Goal: Task Accomplishment & Management: Use online tool/utility

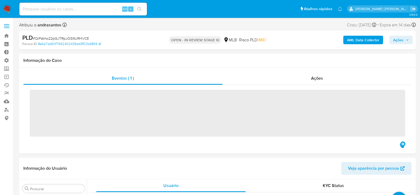
scroll to position [288, 0]
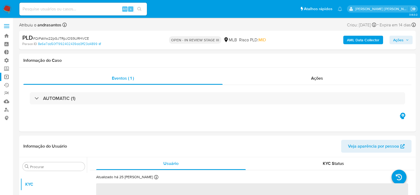
select select "10"
click at [5, 75] on link "Operações em massa" at bounding box center [31, 77] width 63 height 8
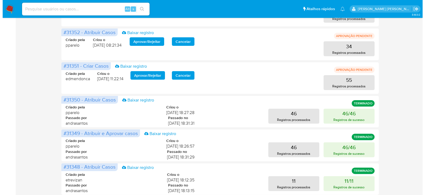
scroll to position [166, 0]
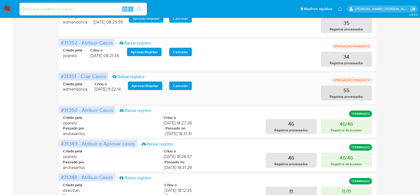
click at [137, 83] on span "Aprovar / Rejeitar" at bounding box center [145, 85] width 27 height 7
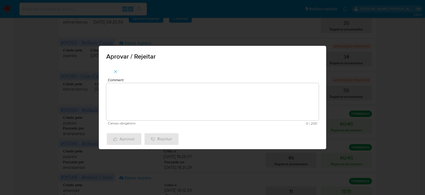
click at [146, 79] on span "Comment" at bounding box center [214, 80] width 213 height 4
click at [146, 83] on textarea "Comment" at bounding box center [212, 101] width 213 height 37
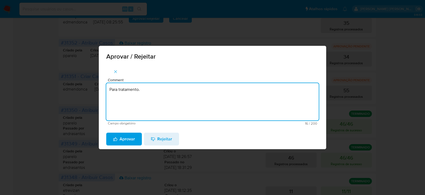
drag, startPoint x: 147, startPoint y: 86, endPoint x: 75, endPoint y: 87, distance: 72.5
click at [75, 87] on div "Aprovar / Rejeitar Comment Para tratamento. Campo obrigatório 16 / 200 184 cara…" at bounding box center [212, 97] width 425 height 195
click at [206, 105] on textarea "Para tratamento." at bounding box center [212, 101] width 213 height 37
type textarea "Para tratamento."
click at [126, 141] on span "Aprovar" at bounding box center [124, 139] width 22 height 12
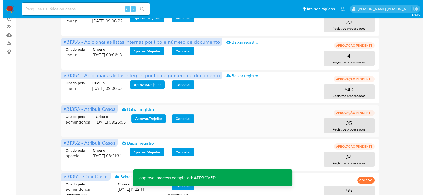
scroll to position [99, 0]
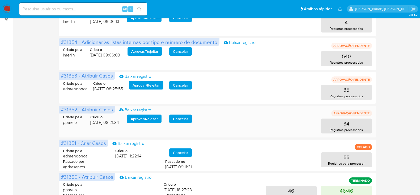
click at [151, 116] on span "Aprovar / Rejeitar" at bounding box center [144, 118] width 27 height 7
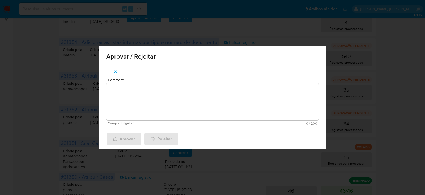
click at [155, 107] on textarea "Comment" at bounding box center [212, 101] width 213 height 37
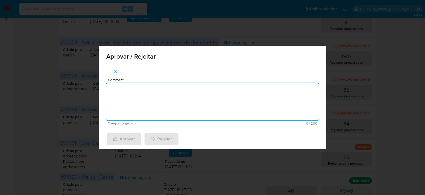
paste textarea "Para tratamento."
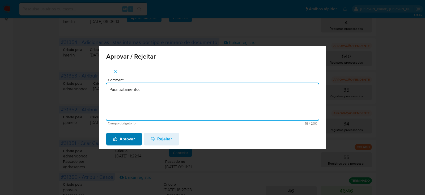
type textarea "Para tratamento."
click at [126, 137] on span "Aprovar" at bounding box center [124, 139] width 22 height 12
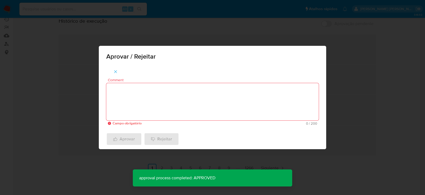
scroll to position [66, 0]
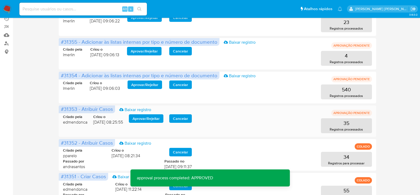
click at [147, 119] on span "Aprovar / Rejeitar" at bounding box center [146, 118] width 27 height 7
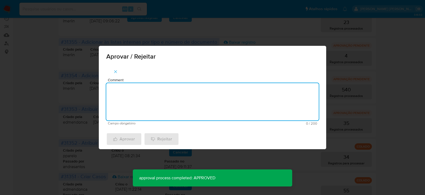
click at [145, 103] on textarea "Comment" at bounding box center [212, 101] width 213 height 37
paste textarea "Para tratamento."
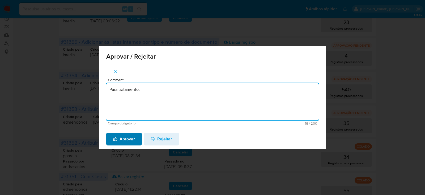
type textarea "Para tratamento."
click at [128, 142] on span "Aprovar" at bounding box center [124, 139] width 22 height 12
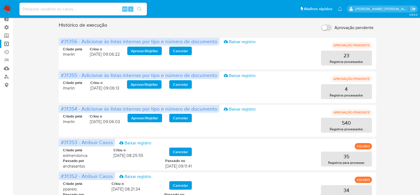
scroll to position [0, 0]
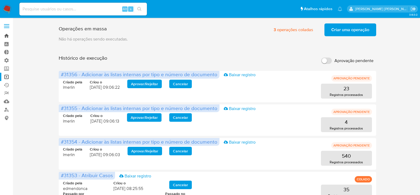
click at [6, 34] on link "Bandeja" at bounding box center [31, 36] width 63 height 8
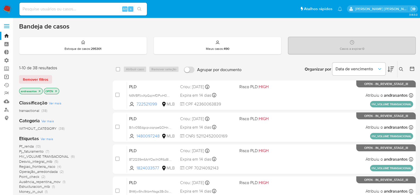
click at [5, 78] on link "Operações em massa" at bounding box center [31, 77] width 63 height 8
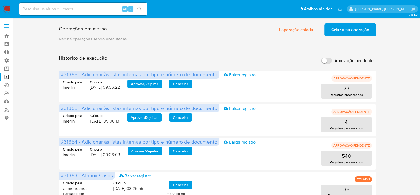
click at [354, 31] on span "Criar uma operação" at bounding box center [350, 30] width 38 height 12
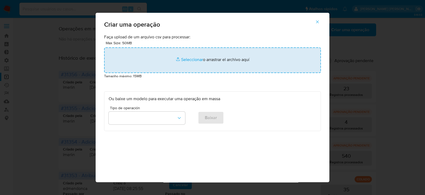
click at [186, 58] on input "file" at bounding box center [212, 60] width 217 height 26
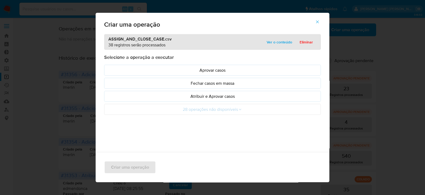
click at [282, 41] on span "Ver o conteúdo" at bounding box center [280, 41] width 26 height 7
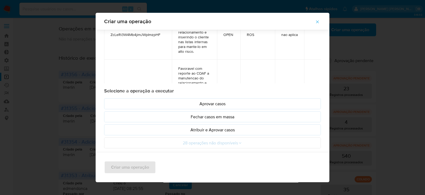
scroll to position [35, 0]
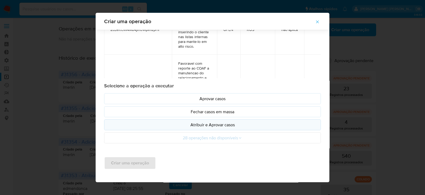
click at [207, 124] on p "Atribuir e Aprovar casos" at bounding box center [213, 124] width 208 height 6
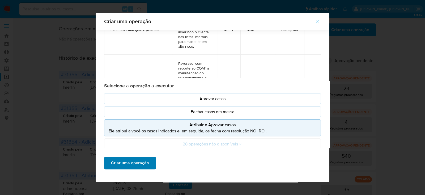
click at [126, 165] on span "Criar uma operação" at bounding box center [130, 163] width 38 height 12
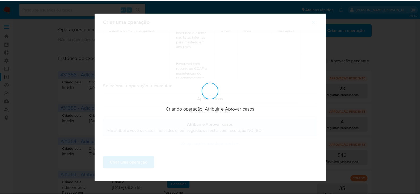
scroll to position [5, 0]
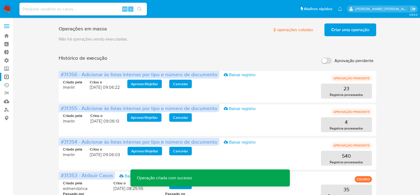
click at [344, 31] on span "Criar uma operação" at bounding box center [350, 30] width 38 height 12
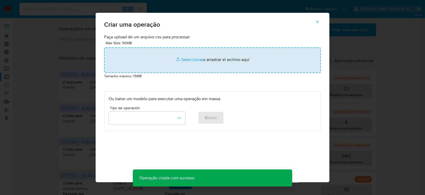
click at [189, 62] on input "file" at bounding box center [212, 60] width 217 height 26
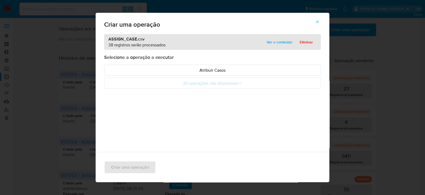
click at [276, 42] on span "Ver o conteúdo" at bounding box center [280, 41] width 26 height 7
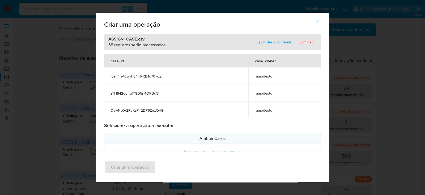
click at [213, 139] on p "Atribuir Casos" at bounding box center [213, 138] width 208 height 6
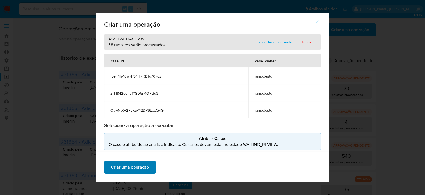
click at [118, 168] on span "Criar uma operação" at bounding box center [130, 167] width 38 height 12
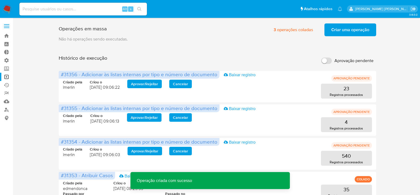
click at [347, 31] on span "Criar uma operação" at bounding box center [350, 30] width 38 height 12
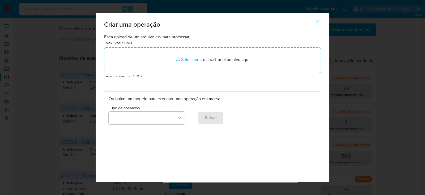
click at [323, 22] on button "button" at bounding box center [317, 21] width 19 height 13
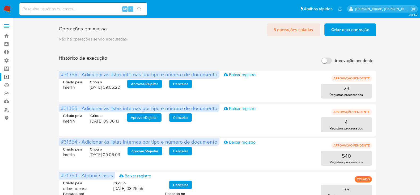
click at [301, 29] on span "3 operações coladas" at bounding box center [294, 30] width 40 height 12
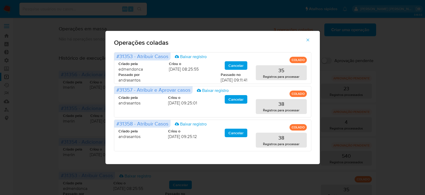
click at [310, 40] on icon "button" at bounding box center [308, 39] width 5 height 5
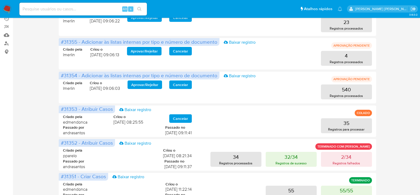
scroll to position [0, 0]
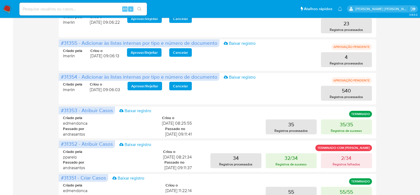
scroll to position [249, 0]
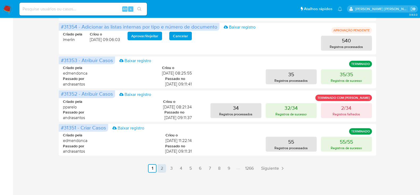
click at [160, 167] on link "2" at bounding box center [162, 168] width 9 height 9
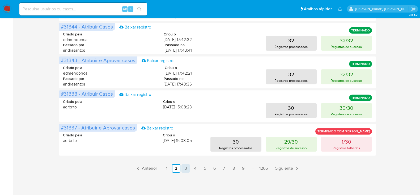
click at [183, 169] on link "3" at bounding box center [185, 168] width 9 height 9
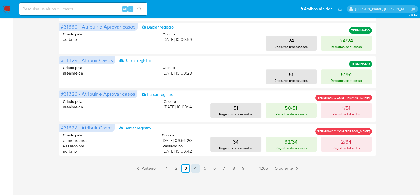
click at [196, 168] on link "4" at bounding box center [195, 168] width 9 height 9
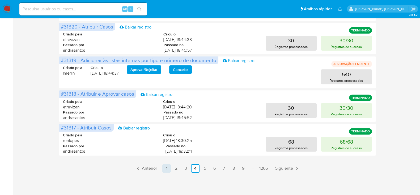
click at [168, 168] on link "1" at bounding box center [166, 168] width 9 height 9
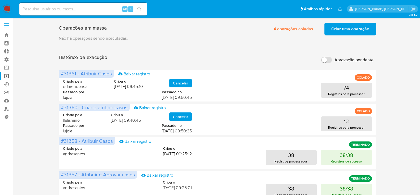
scroll to position [0, 0]
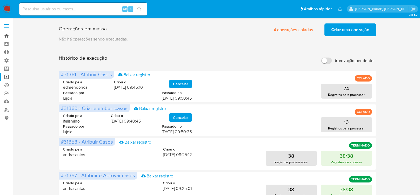
click at [7, 37] on link "Bandeja" at bounding box center [31, 36] width 63 height 8
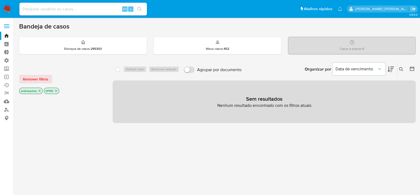
click at [39, 90] on icon "close-filter" at bounding box center [39, 90] width 3 height 3
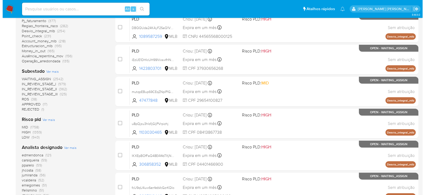
scroll to position [166, 0]
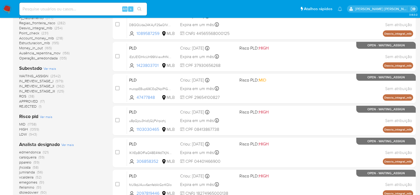
click at [50, 69] on span "Ver mais" at bounding box center [50, 68] width 12 height 5
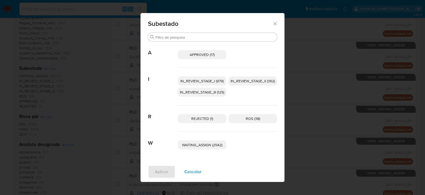
click at [209, 79] on span "IN_REVIEW_STAGE_I (979)" at bounding box center [201, 80] width 43 height 5
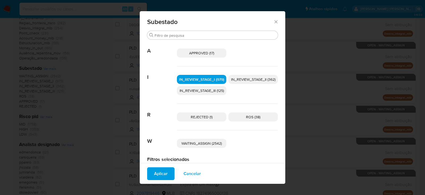
click at [244, 77] on span "IN_REVIEW_STAGE_II (362)" at bounding box center [253, 79] width 44 height 5
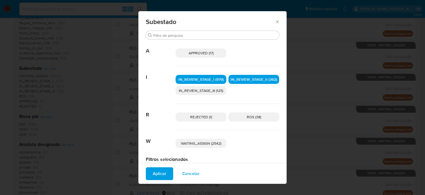
click at [161, 174] on span "Aplicar" at bounding box center [160, 173] width 14 height 12
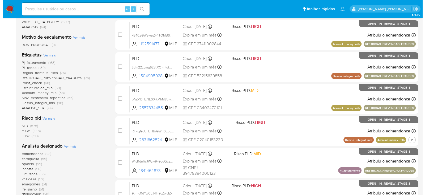
scroll to position [133, 0]
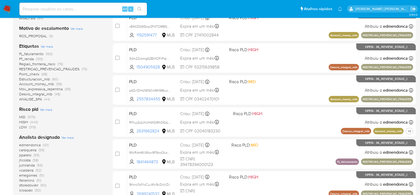
click at [71, 139] on span "Ver mais" at bounding box center [67, 137] width 12 height 5
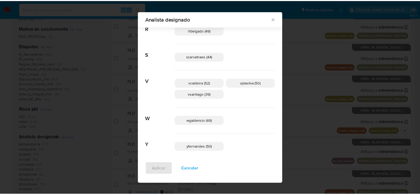
scroll to position [327, 0]
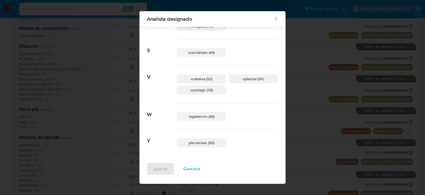
click at [257, 22] on div "Analista designado" at bounding box center [213, 19] width 146 height 16
click at [275, 19] on icon "Fechar" at bounding box center [276, 19] width 3 height 3
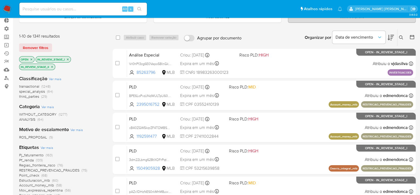
scroll to position [0, 0]
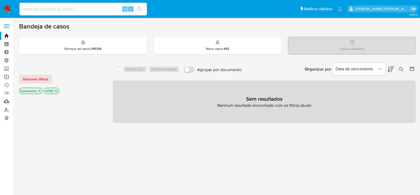
click at [8, 75] on link "Operações em massa" at bounding box center [31, 77] width 63 height 8
